Goal: Transaction & Acquisition: Purchase product/service

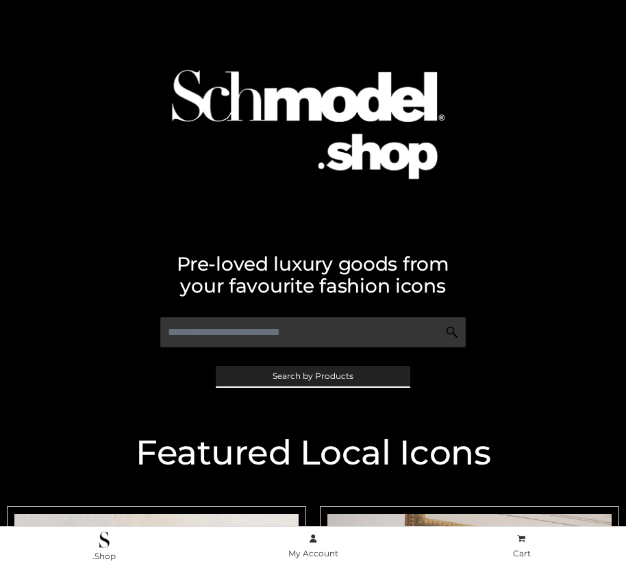
click at [312, 375] on span "Search by Products" at bounding box center [313, 376] width 81 height 8
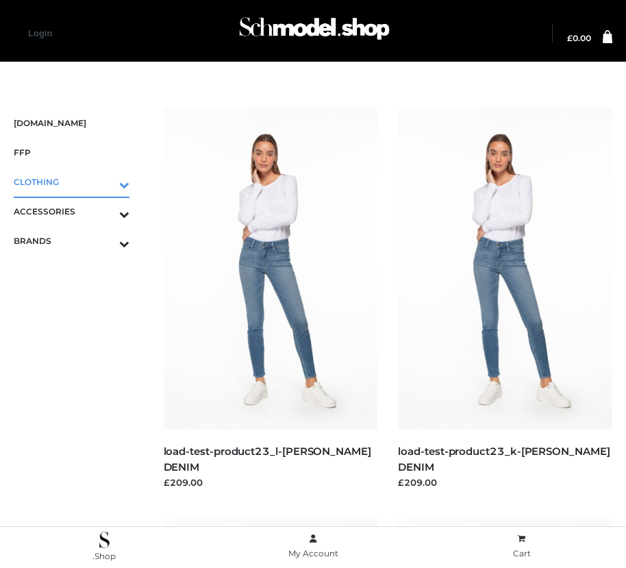
click at [105, 182] on icon "Toggle Submenu" at bounding box center [52, 185] width 153 height 16
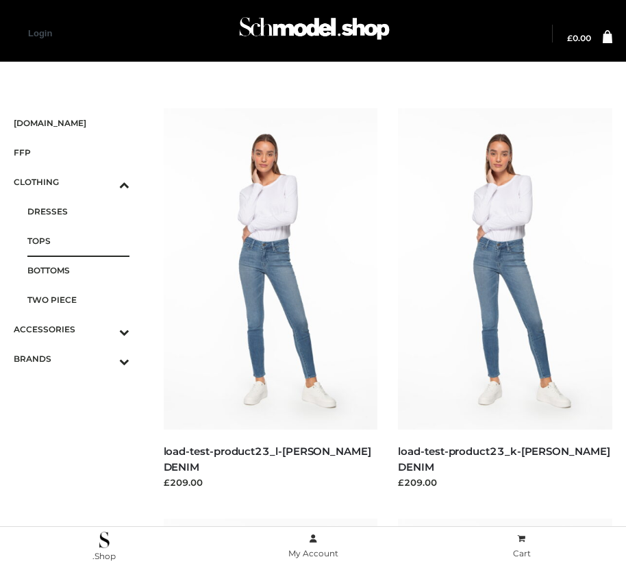
click at [78, 241] on span "TOPS" at bounding box center [78, 241] width 102 height 16
